Goal: Information Seeking & Learning: Learn about a topic

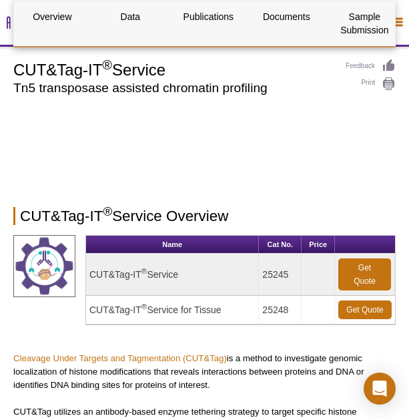
select select "[GEOGRAPHIC_DATA]"
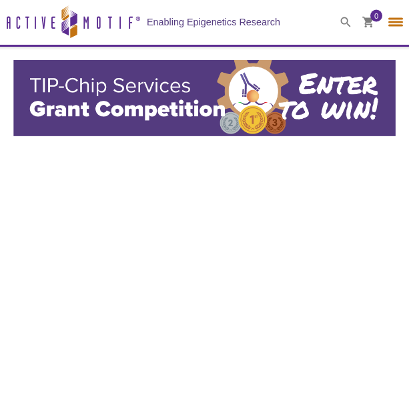
select select "[GEOGRAPHIC_DATA]"
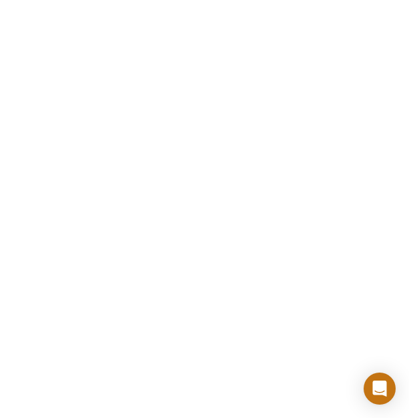
scroll to position [777, 0]
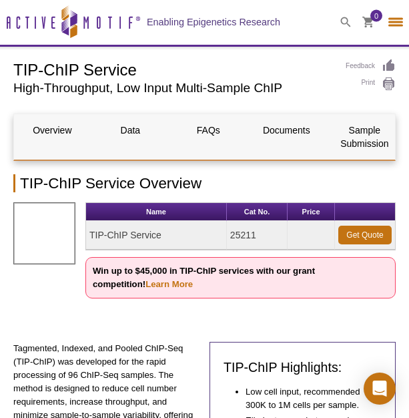
select select "[GEOGRAPHIC_DATA]"
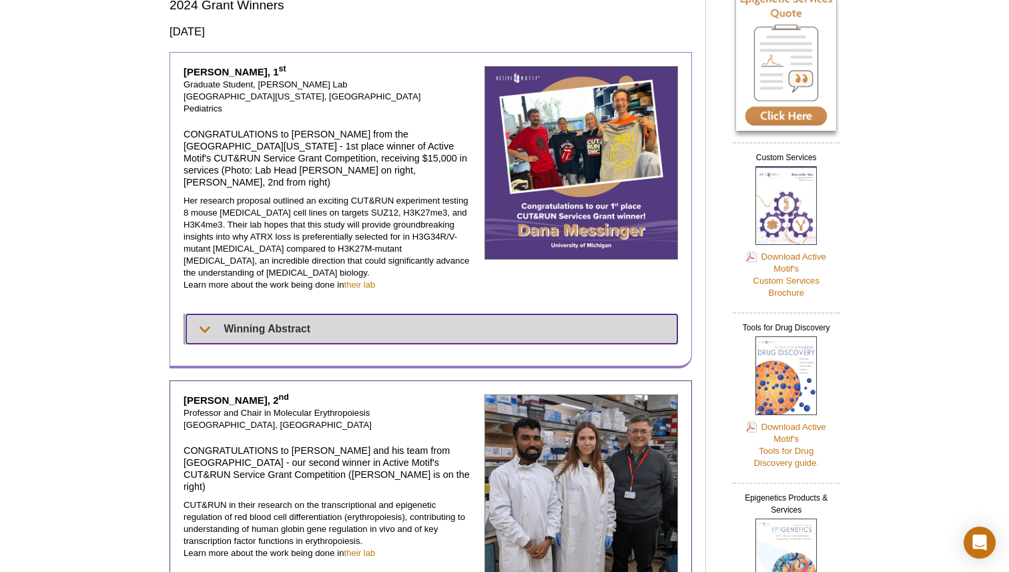
click at [291, 314] on summary "Winning Abstract" at bounding box center [431, 328] width 491 height 29
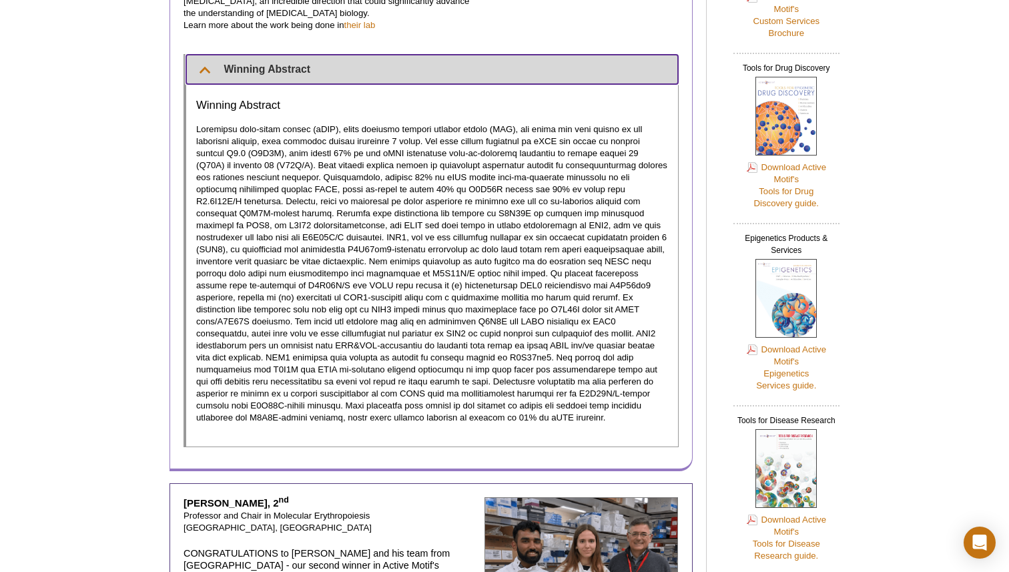
scroll to position [382, 0]
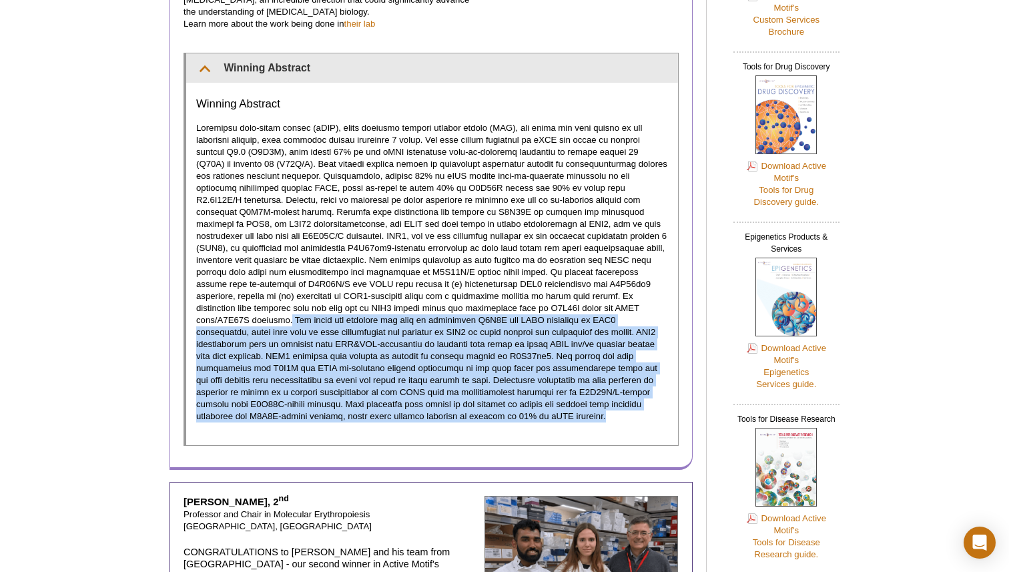
drag, startPoint x: 624, startPoint y: 282, endPoint x: 385, endPoint y: 396, distance: 264.5
click at [385, 396] on p at bounding box center [432, 272] width 472 height 300
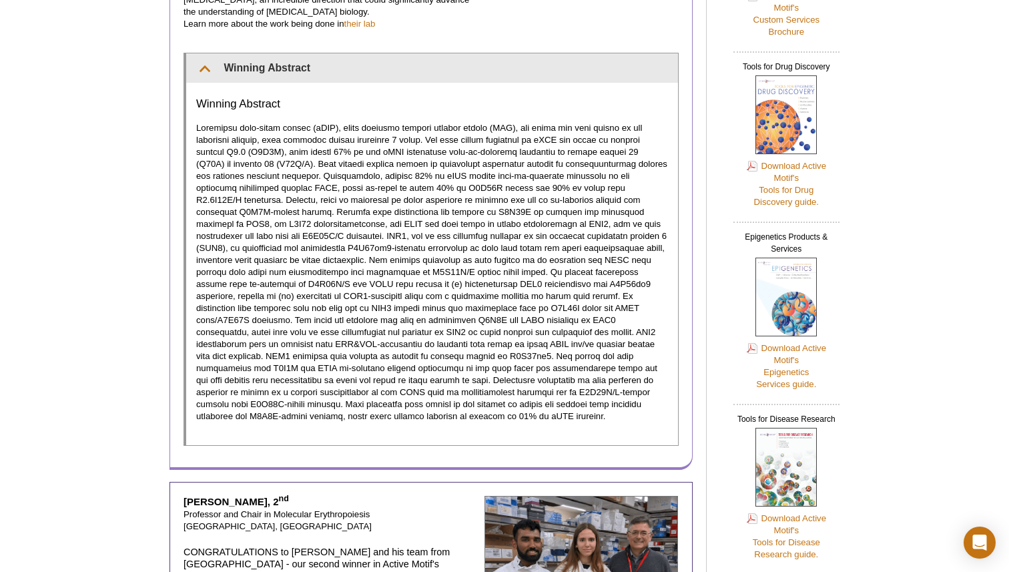
click at [367, 398] on div "Winning Abstract" at bounding box center [432, 264] width 492 height 362
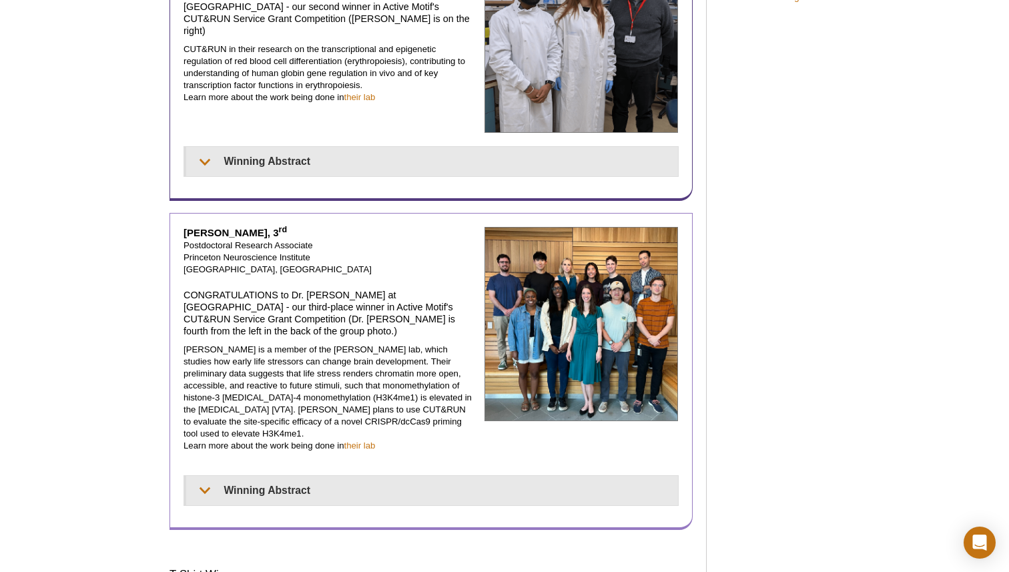
scroll to position [954, 0]
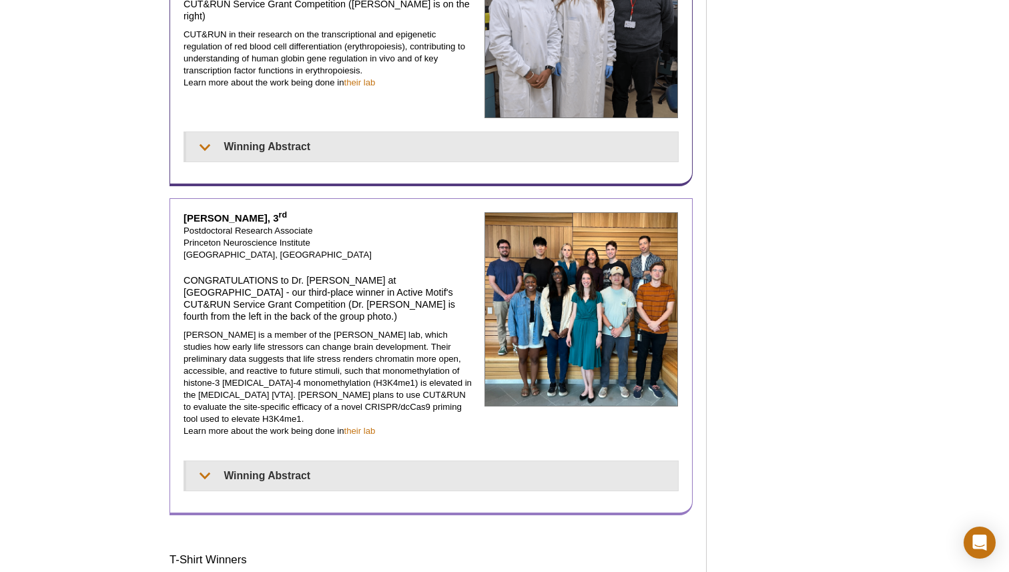
click at [573, 266] on img at bounding box center [582, 309] width 194 height 194
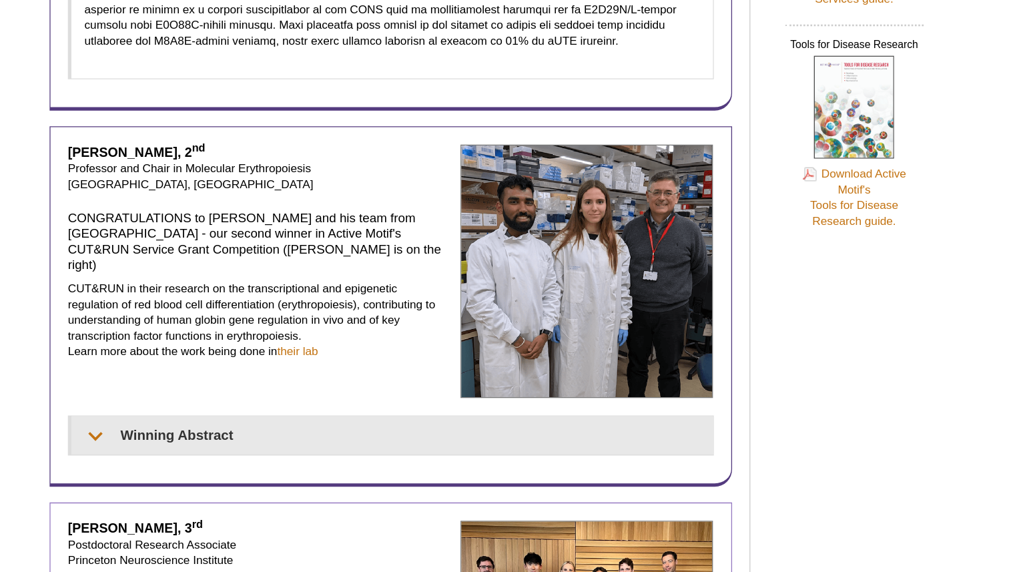
scroll to position [759, 0]
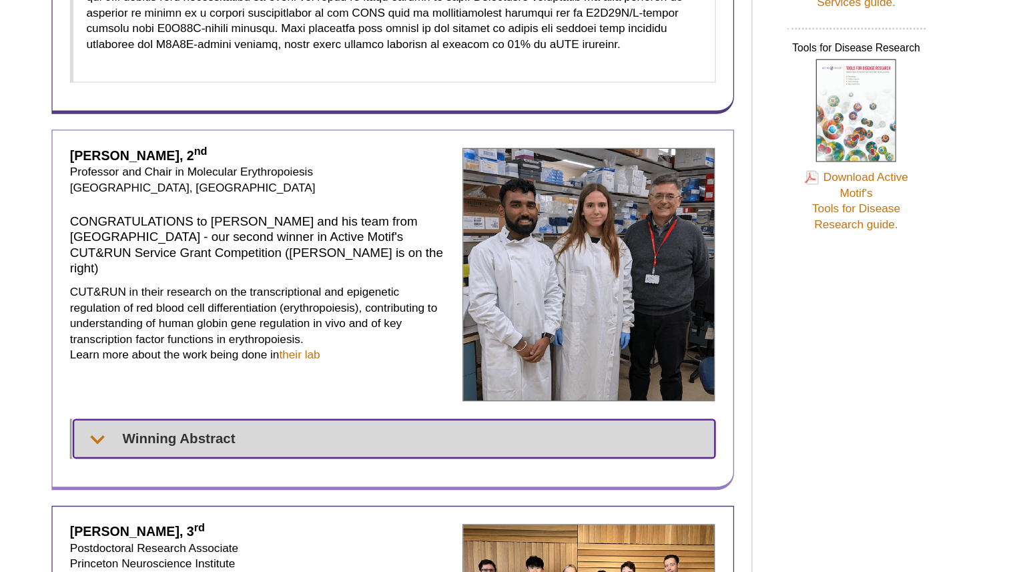
click at [242, 328] on summary "Winning Abstract" at bounding box center [432, 342] width 492 height 29
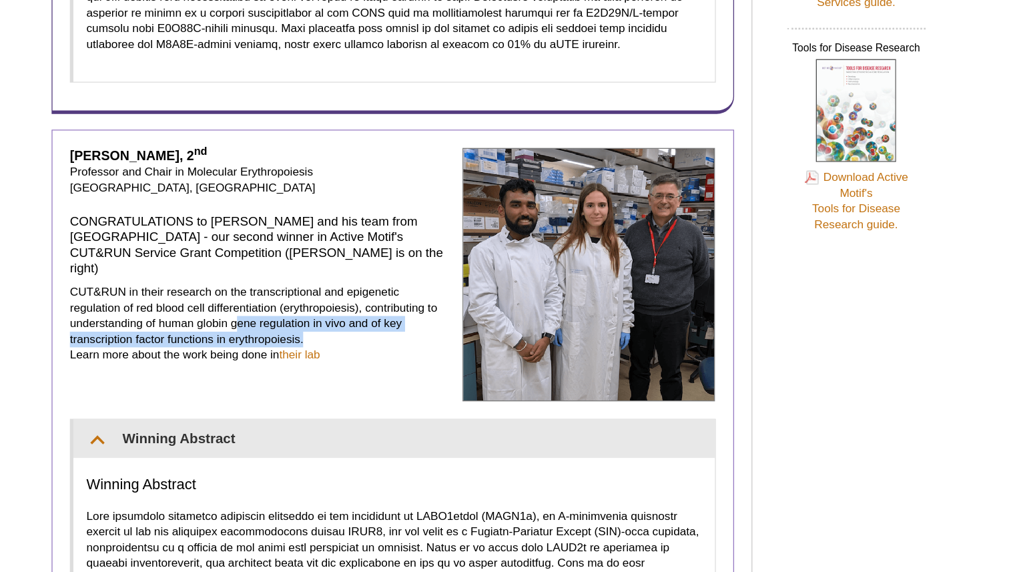
drag, startPoint x: 310, startPoint y: 229, endPoint x: 364, endPoint y: 239, distance: 55.0
click at [364, 239] on p "CUT&RUN in their research on the transcriptional and epigenetic regulation of r…" at bounding box center [329, 254] width 291 height 60
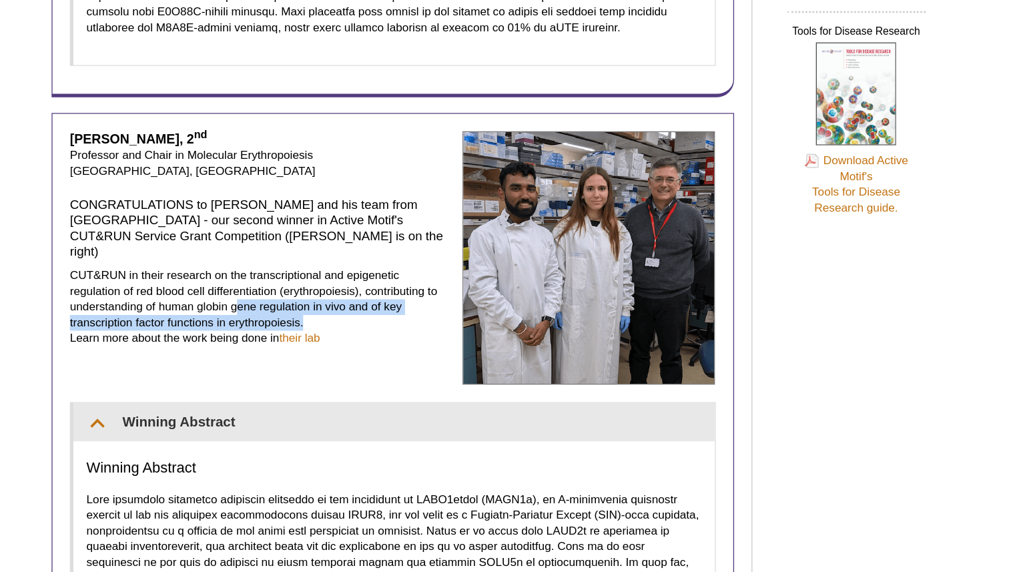
scroll to position [713, 0]
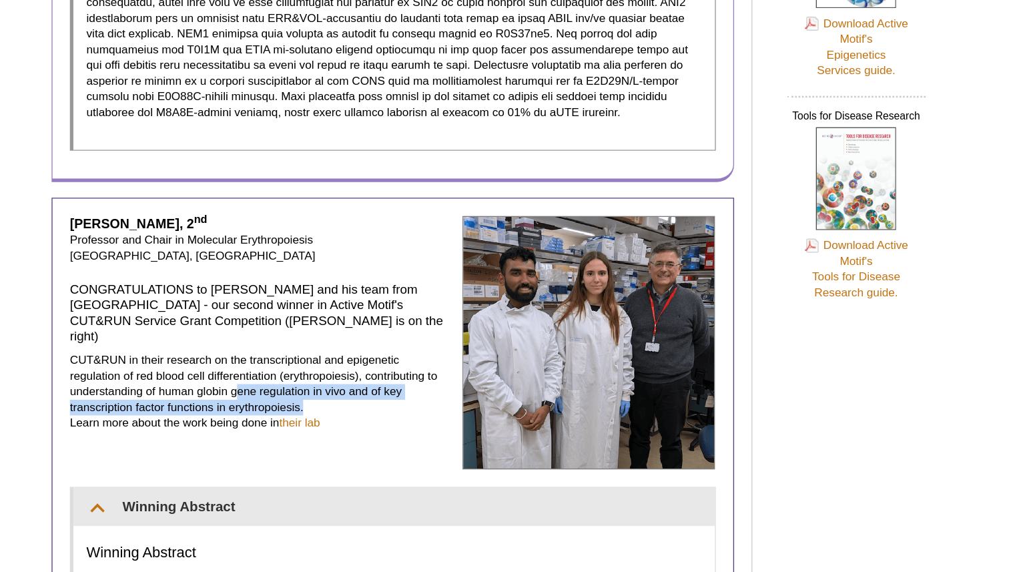
select select "[GEOGRAPHIC_DATA]"
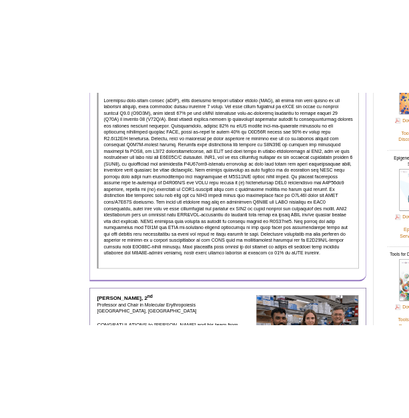
scroll to position [367, 0]
